Goal: Check status

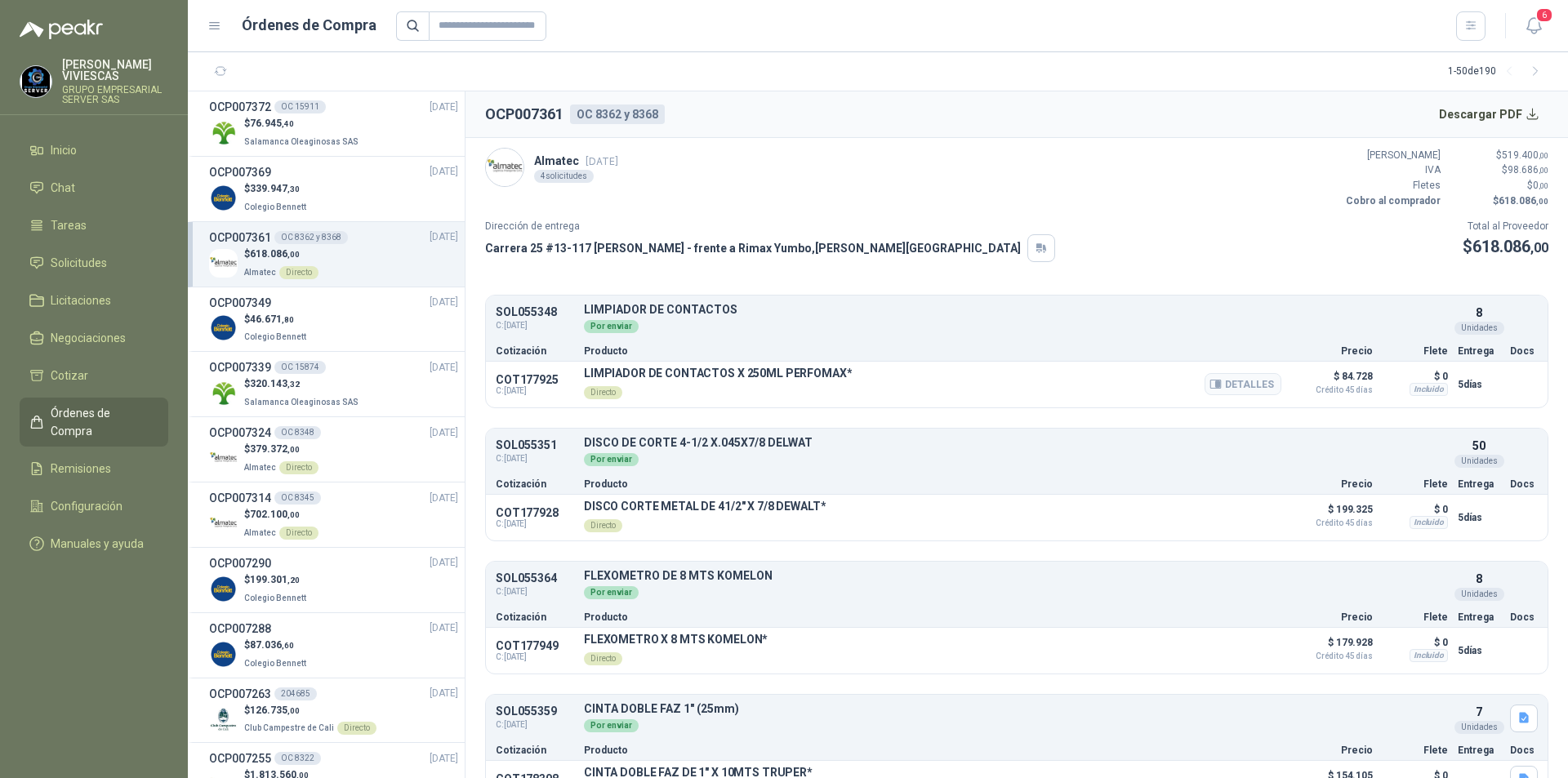
scroll to position [41, 0]
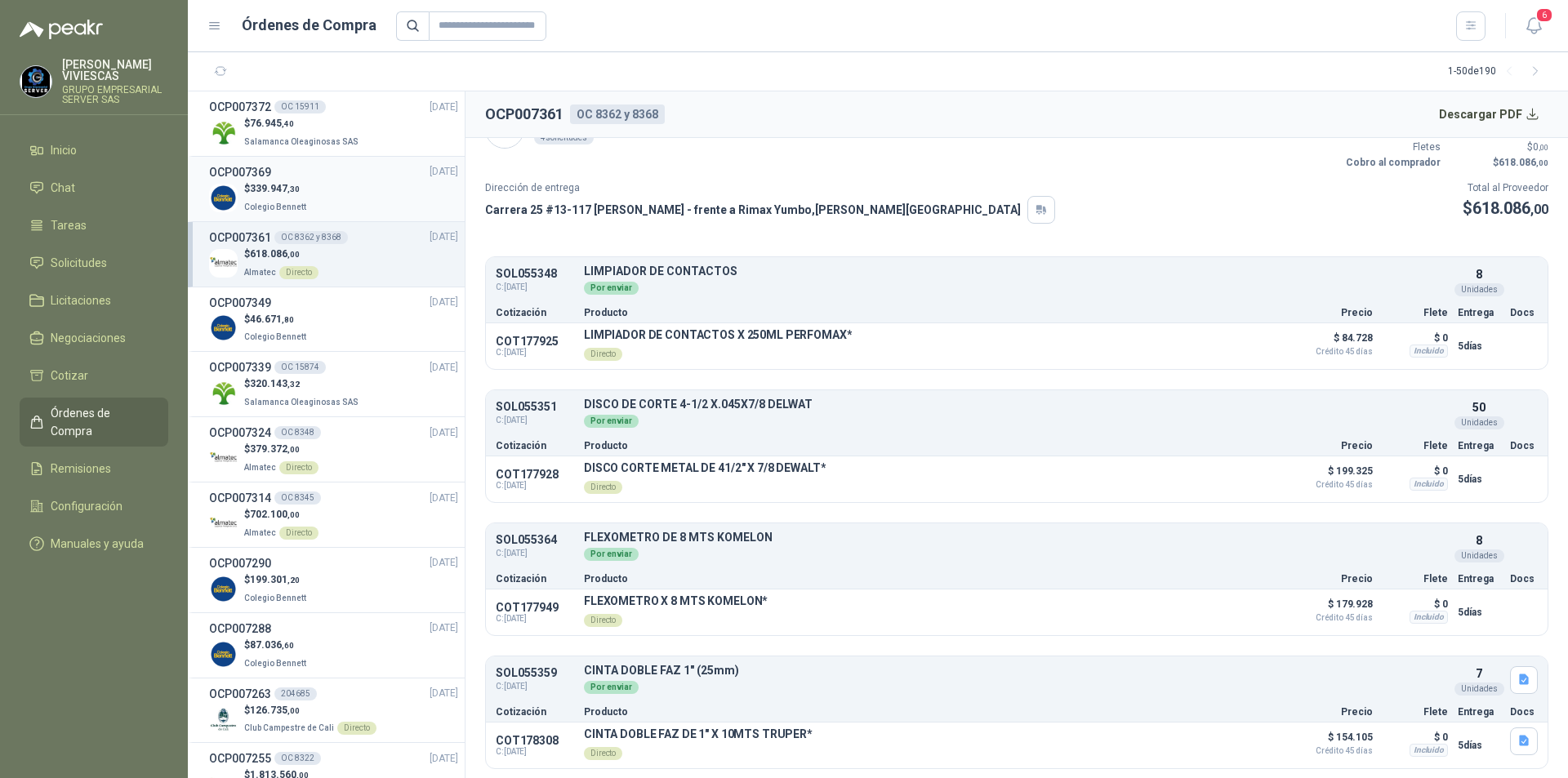
click at [314, 169] on div "OCP007369 16/09/25" at bounding box center [333, 172] width 249 height 18
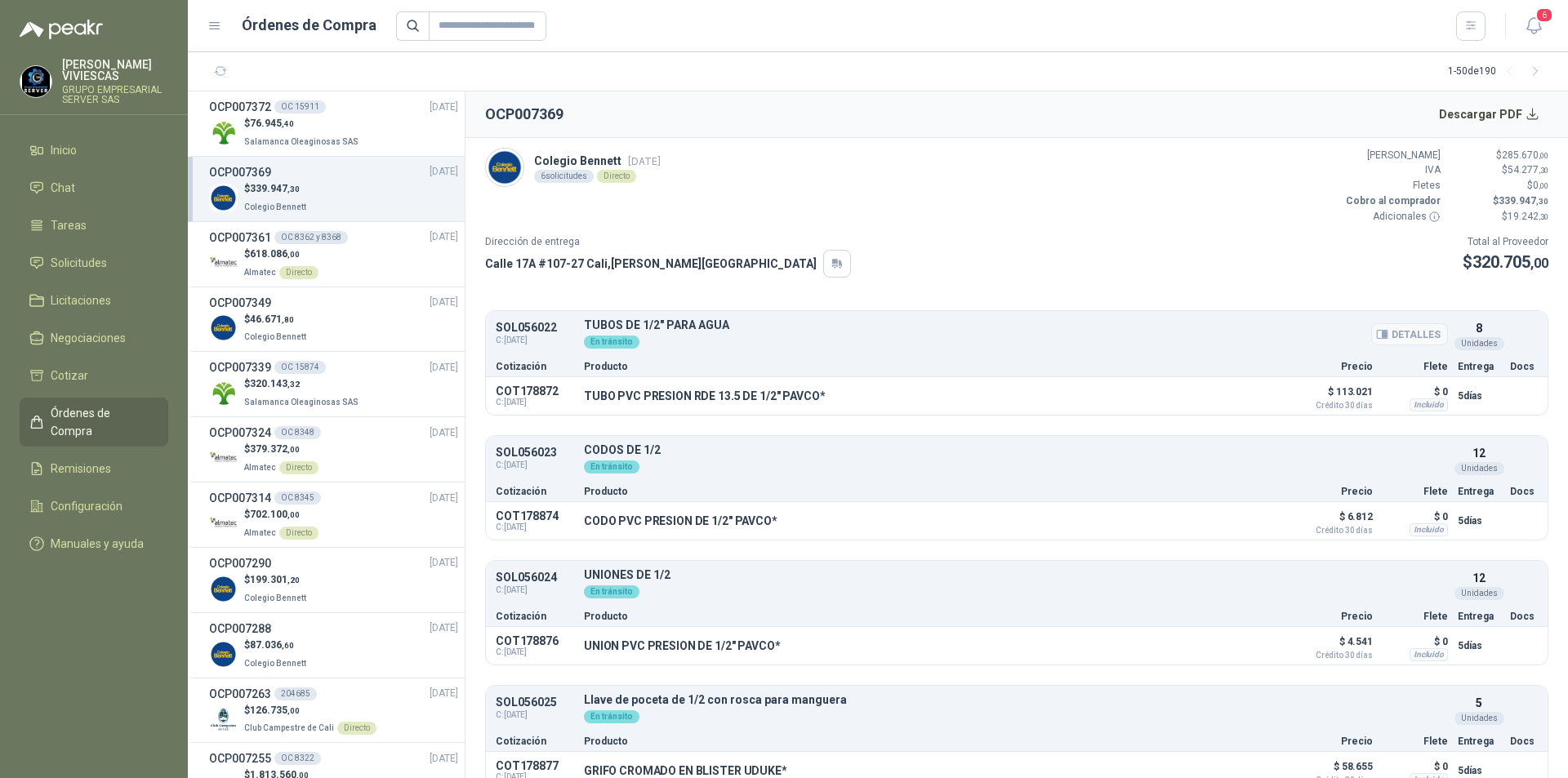
scroll to position [271, 0]
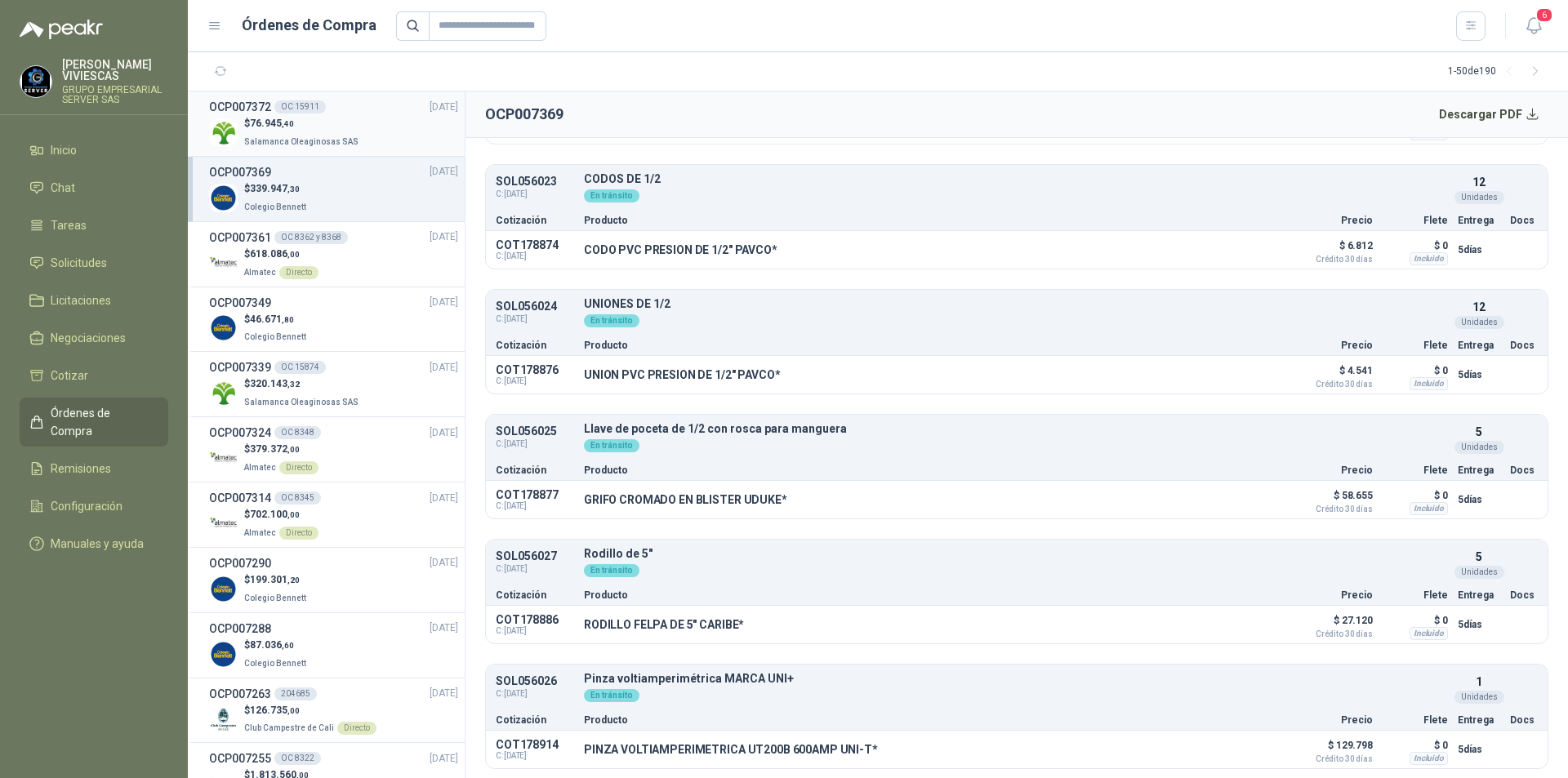
click at [346, 111] on div "OCP007372 OC 15911 16/09/25" at bounding box center [333, 106] width 249 height 18
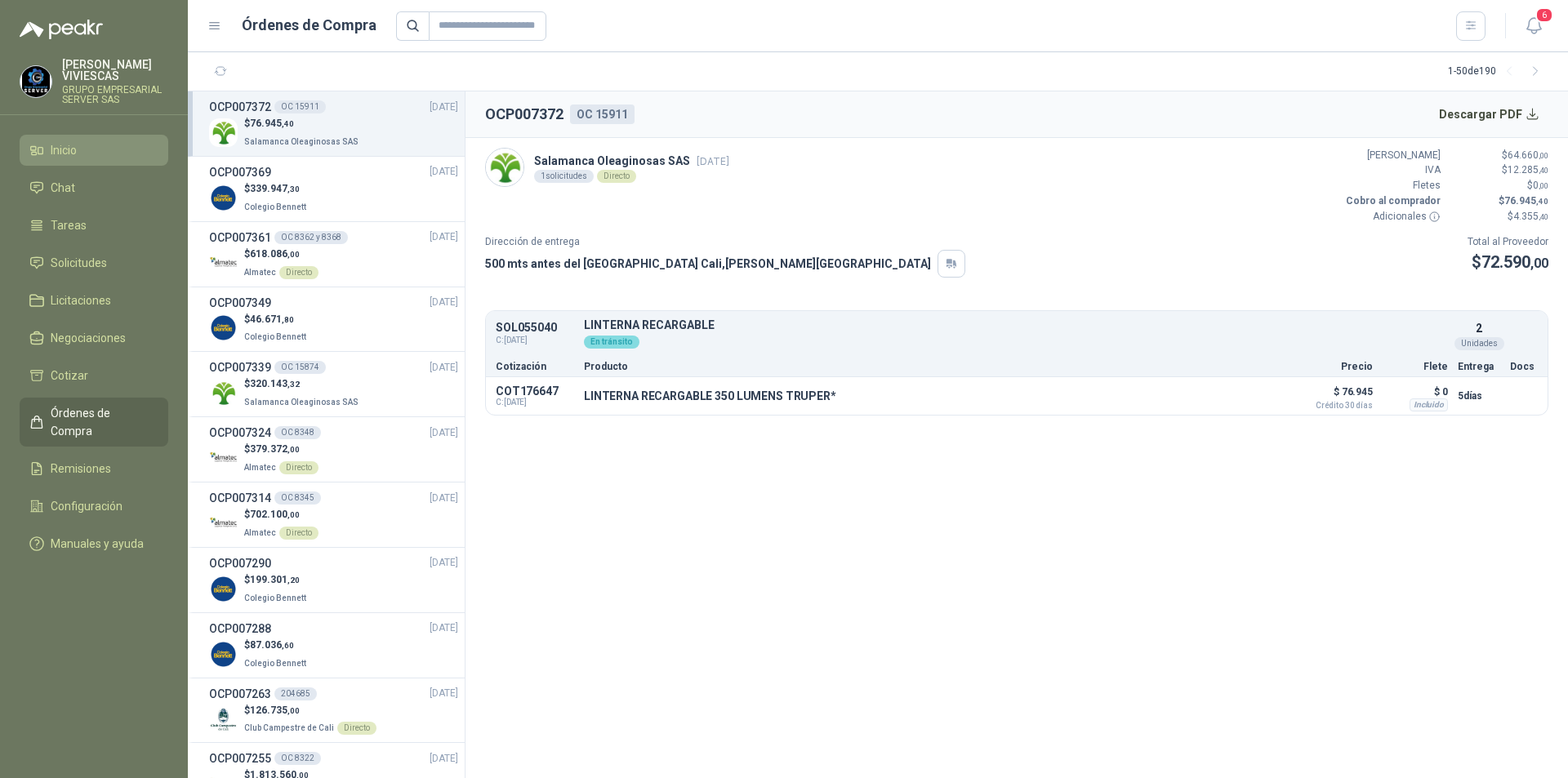
click at [84, 139] on link "Inicio" at bounding box center [94, 150] width 149 height 31
